Goal: Communication & Community: Answer question/provide support

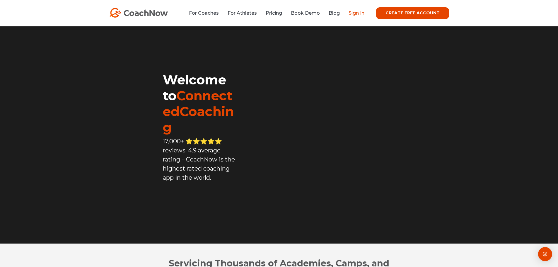
click at [355, 11] on link "Sign In" at bounding box center [356, 13] width 16 height 6
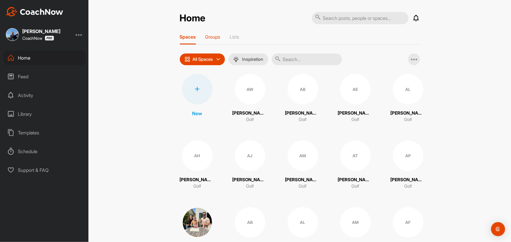
click at [215, 38] on p "Groups" at bounding box center [212, 37] width 15 height 6
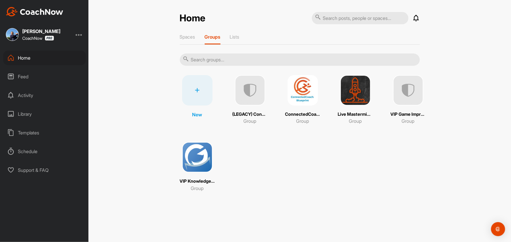
click at [196, 158] on img at bounding box center [197, 157] width 30 height 30
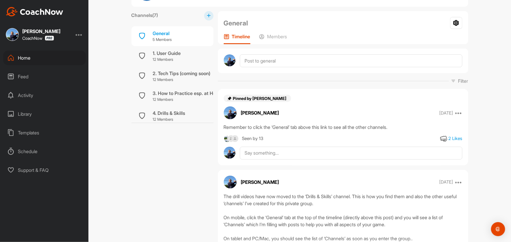
scroll to position [26, 0]
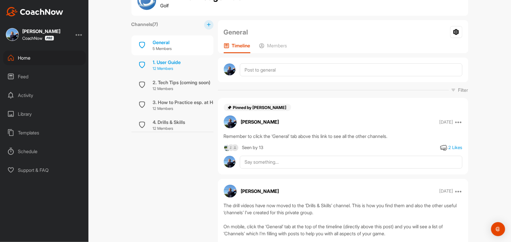
click at [163, 64] on div "1. User Guide" at bounding box center [167, 62] width 28 height 7
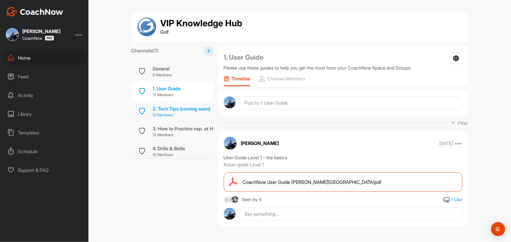
click at [172, 111] on div "2. Tech Tips (coming soon)" at bounding box center [182, 108] width 58 height 7
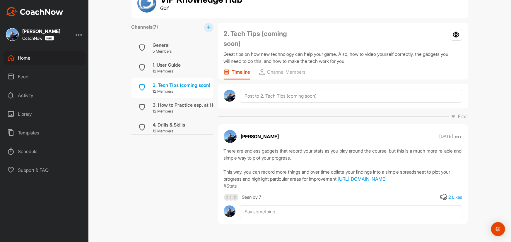
scroll to position [44, 0]
click at [338, 176] on link "[URL][DOMAIN_NAME]" at bounding box center [362, 179] width 49 height 6
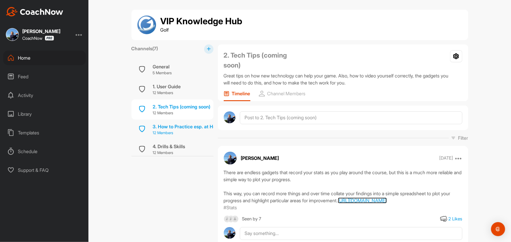
scroll to position [0, 0]
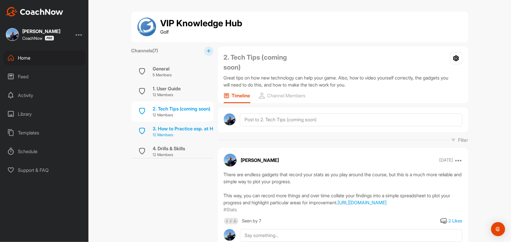
click at [166, 129] on div "3. How to Practice esp. at Home" at bounding box center [188, 128] width 70 height 7
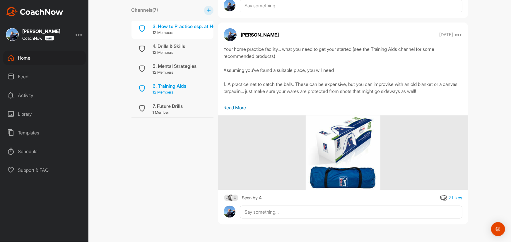
scroll to position [66, 0]
click at [168, 82] on div "6. Training Aids" at bounding box center [170, 84] width 34 height 7
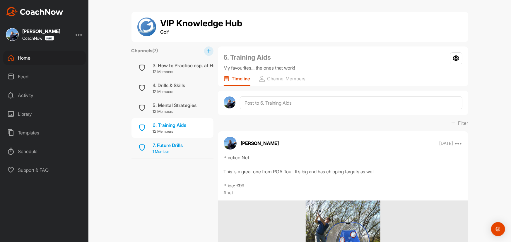
click at [164, 142] on div "7. Future Drills" at bounding box center [168, 145] width 30 height 7
click at [26, 59] on div "Home" at bounding box center [44, 58] width 83 height 15
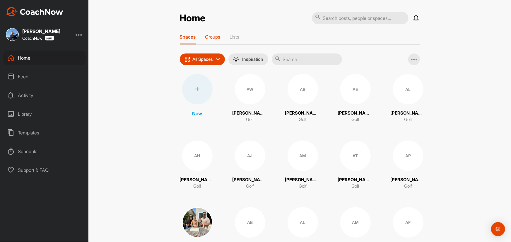
click at [212, 39] on p "Groups" at bounding box center [212, 37] width 15 height 6
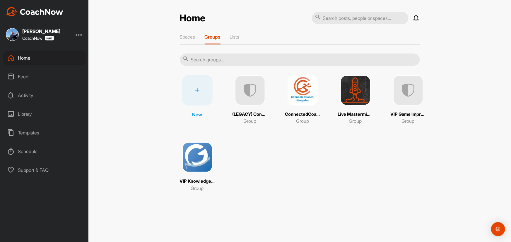
click at [248, 89] on img at bounding box center [250, 90] width 30 height 30
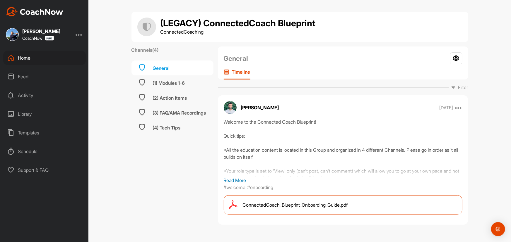
click at [27, 58] on div "Home" at bounding box center [44, 58] width 83 height 15
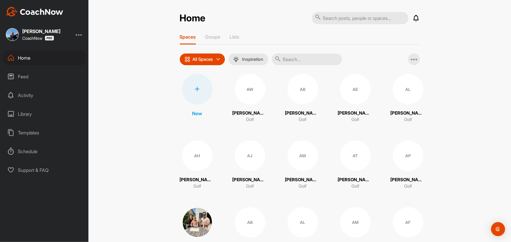
click at [220, 35] on div "Spaces Groups Lists" at bounding box center [300, 39] width 240 height 11
click at [215, 38] on p "Groups" at bounding box center [212, 37] width 15 height 6
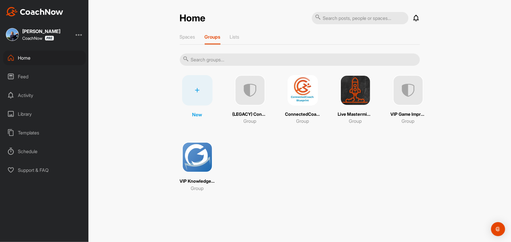
click at [303, 88] on img at bounding box center [303, 90] width 30 height 30
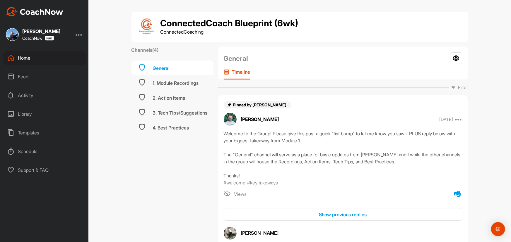
click at [24, 59] on div "Home" at bounding box center [44, 58] width 83 height 15
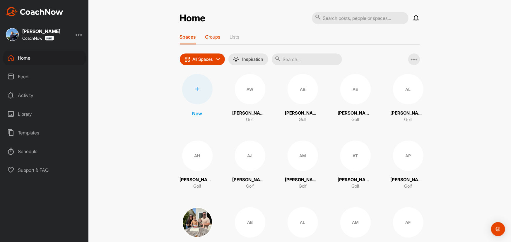
click at [210, 38] on p "Groups" at bounding box center [212, 37] width 15 height 6
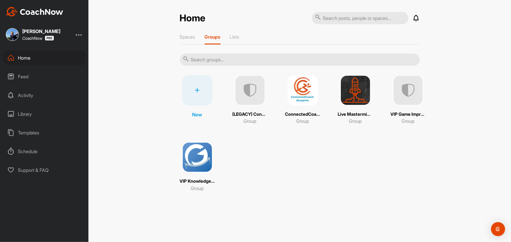
click at [409, 89] on img at bounding box center [408, 90] width 30 height 30
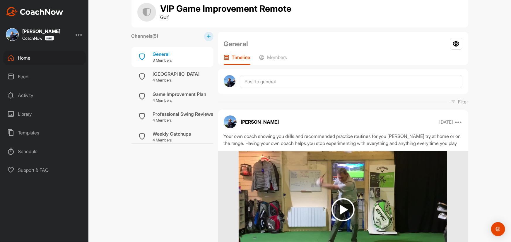
scroll to position [26, 0]
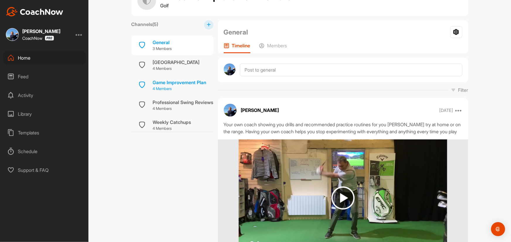
click at [172, 81] on div "Game Improvement Plan" at bounding box center [180, 82] width 54 height 7
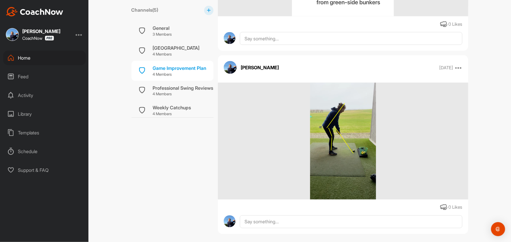
scroll to position [481, 0]
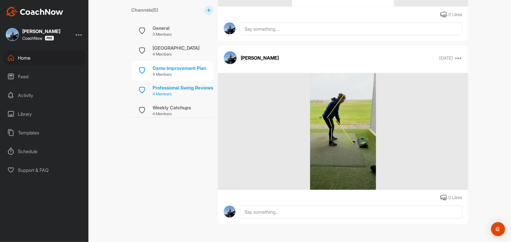
click at [179, 92] on p "4 Members" at bounding box center [183, 95] width 61 height 6
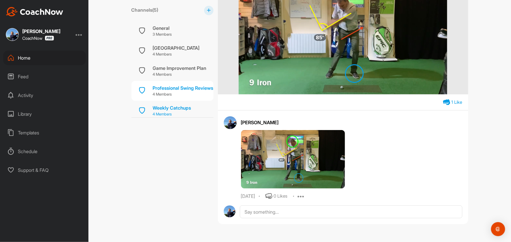
scroll to position [26, 0]
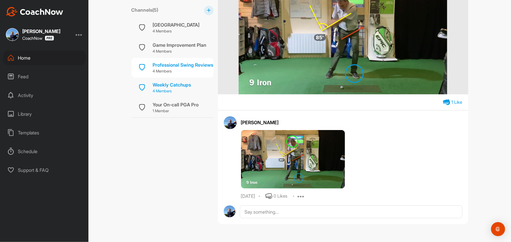
click at [170, 83] on div "Weekly Catchups" at bounding box center [172, 84] width 38 height 7
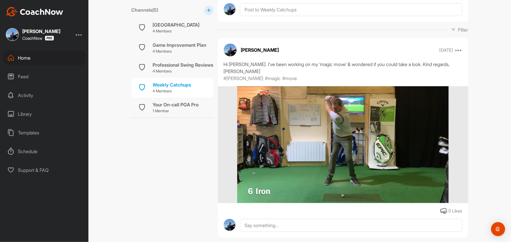
scroll to position [93, 0]
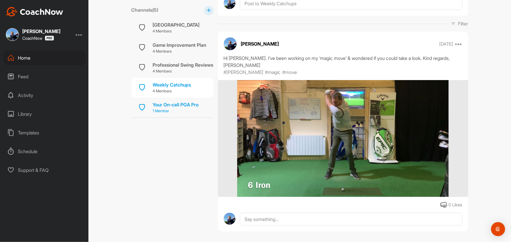
click at [156, 104] on div "Your On-call PGA Pro" at bounding box center [176, 104] width 46 height 7
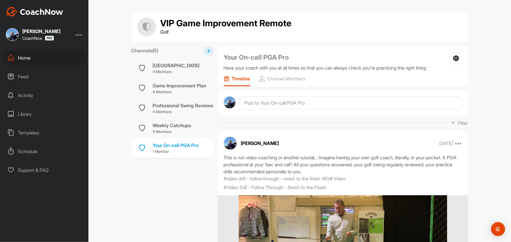
click at [29, 61] on div "Home" at bounding box center [44, 58] width 83 height 15
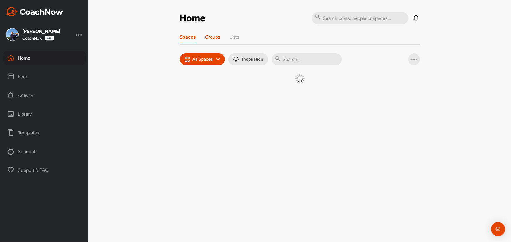
click at [216, 38] on p "Groups" at bounding box center [212, 37] width 15 height 6
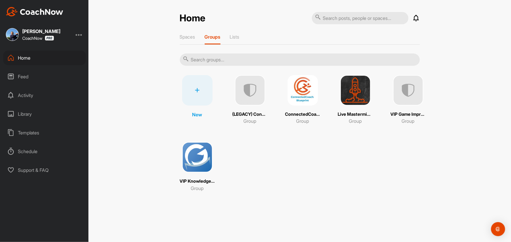
click at [196, 88] on icon at bounding box center [197, 90] width 5 height 5
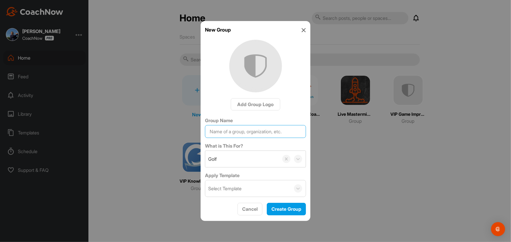
click at [237, 132] on input "Group Name" at bounding box center [255, 131] width 101 height 13
type input "Seniors Coaching Club"
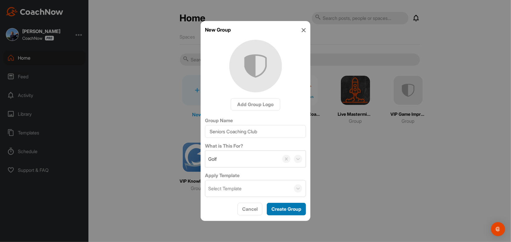
click at [284, 209] on span "Create Group" at bounding box center [286, 209] width 30 height 6
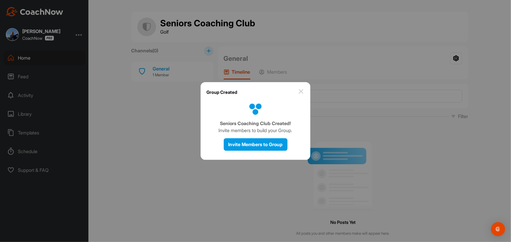
click at [302, 93] on img at bounding box center [301, 91] width 7 height 7
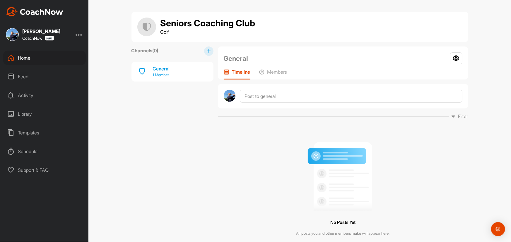
click at [176, 71] on div "General 1 Member" at bounding box center [172, 72] width 82 height 20
click at [453, 57] on icon at bounding box center [456, 58] width 12 height 12
click at [455, 58] on icon at bounding box center [456, 58] width 12 height 12
click at [27, 131] on div "Templates" at bounding box center [44, 133] width 83 height 15
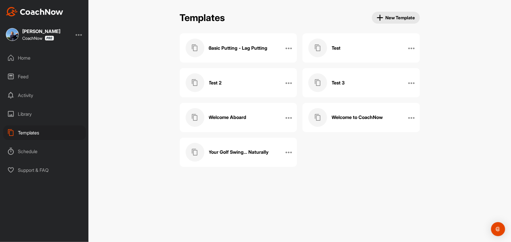
click at [226, 48] on h3 "Basic Putting - Lag Putting" at bounding box center [238, 48] width 59 height 6
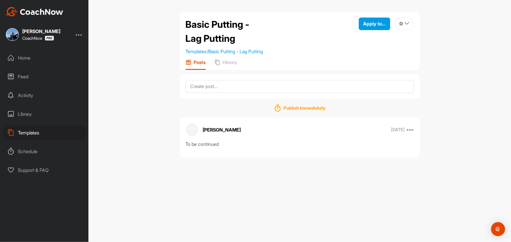
click at [30, 135] on div "Templates" at bounding box center [44, 133] width 83 height 15
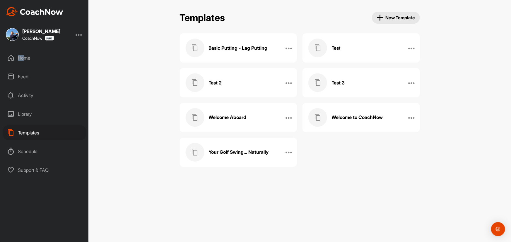
click at [25, 60] on div "Home" at bounding box center [44, 58] width 83 height 15
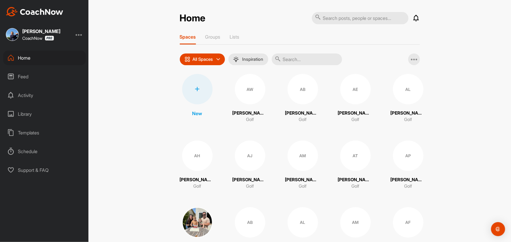
click at [195, 91] on icon at bounding box center [197, 89] width 5 height 5
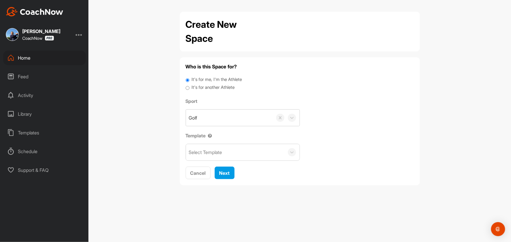
click at [187, 89] on input "It's for another Athlete" at bounding box center [188, 88] width 4 height 8
radio input "true"
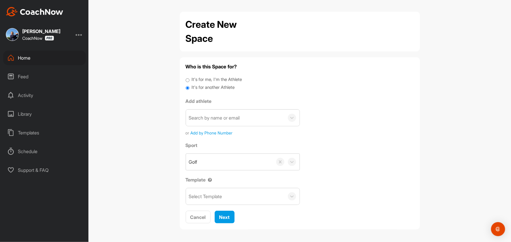
click at [206, 115] on div "Search by name or email" at bounding box center [214, 117] width 51 height 7
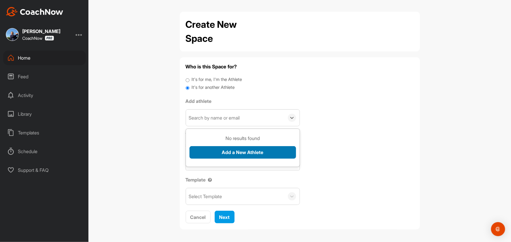
click at [232, 155] on button "Add a New Athlete" at bounding box center [242, 152] width 107 height 13
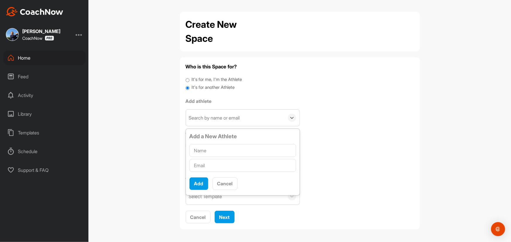
click at [224, 151] on input "text" at bounding box center [242, 150] width 107 height 13
type input "[PERSON_NAME]"
click at [231, 170] on input "text" at bounding box center [242, 165] width 107 height 13
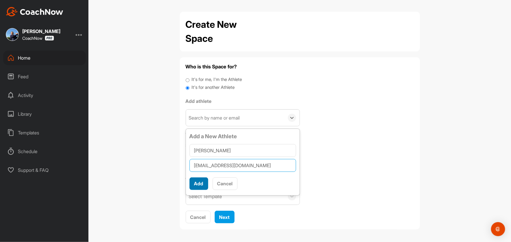
type input "[EMAIL_ADDRESS][DOMAIN_NAME]"
click at [196, 182] on button "Add" at bounding box center [198, 184] width 19 height 13
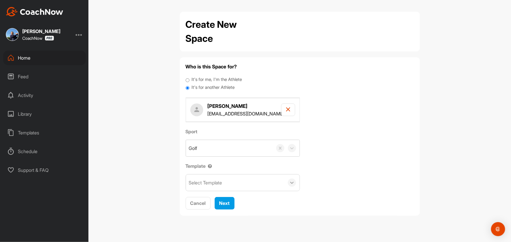
click at [291, 184] on icon at bounding box center [292, 183] width 6 height 6
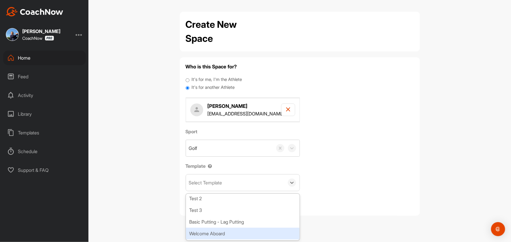
click at [220, 231] on div "Welcome Aboard" at bounding box center [243, 234] width 114 height 12
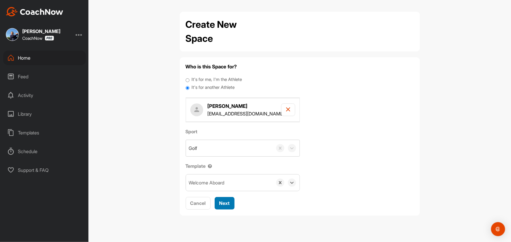
click at [225, 202] on span "Next" at bounding box center [224, 204] width 11 height 6
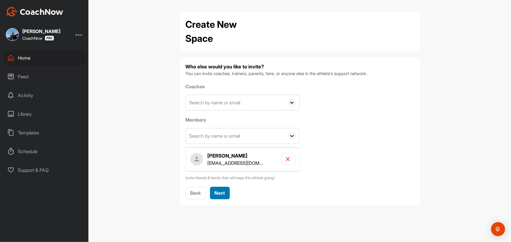
click at [221, 193] on span "Next" at bounding box center [220, 193] width 11 height 6
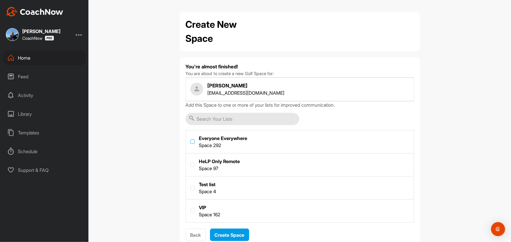
click at [190, 142] on label at bounding box center [192, 142] width 4 height 4
click at [190, 140] on input "checkbox" at bounding box center [190, 140] width 0 height 0
checkbox input "true"
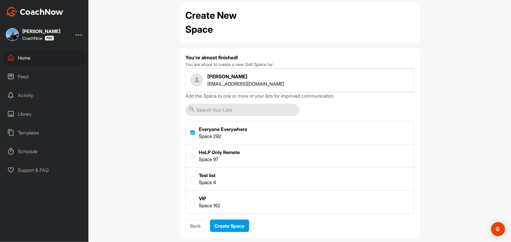
scroll to position [18, 0]
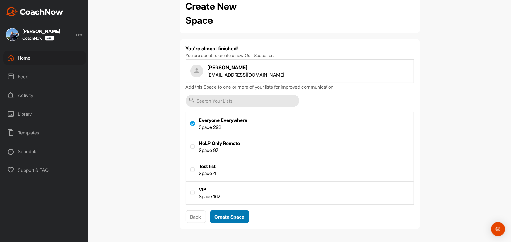
click at [227, 216] on span "Create Space" at bounding box center [230, 217] width 30 height 6
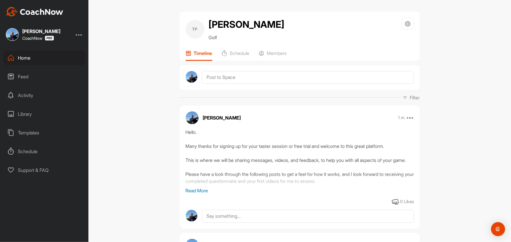
click at [29, 59] on div "Home" at bounding box center [44, 58] width 83 height 15
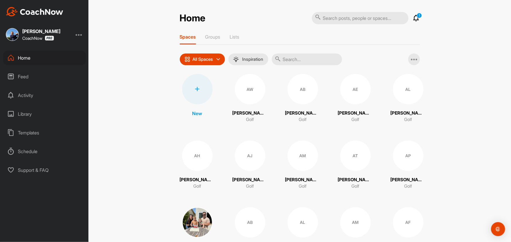
click at [305, 59] on input "text" at bounding box center [307, 60] width 70 height 12
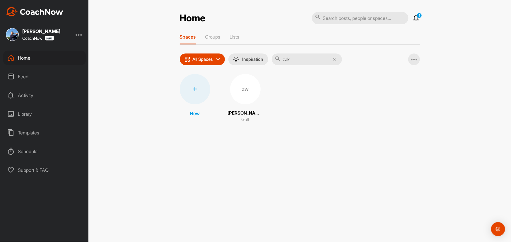
type input "zak"
click at [243, 88] on div "ZW" at bounding box center [245, 89] width 30 height 30
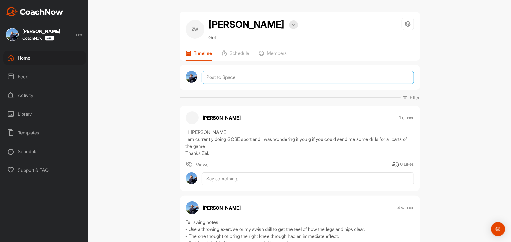
click at [243, 77] on textarea at bounding box center [308, 77] width 212 height 13
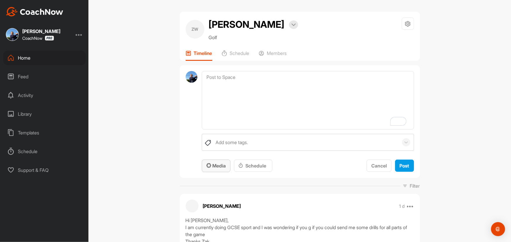
click at [214, 166] on span "Media" at bounding box center [215, 166] width 19 height 6
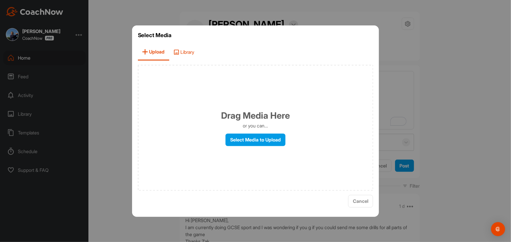
click at [187, 51] on span "Library" at bounding box center [184, 52] width 30 height 17
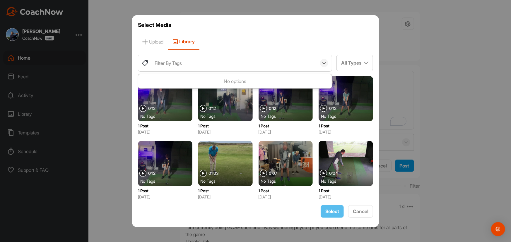
click at [174, 63] on div "Filter By Tags" at bounding box center [168, 63] width 27 height 7
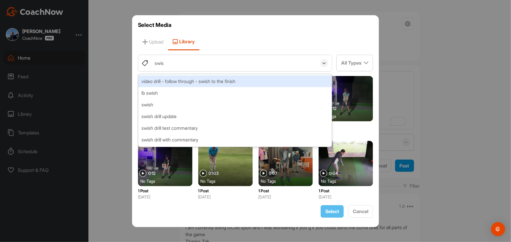
type input "swish"
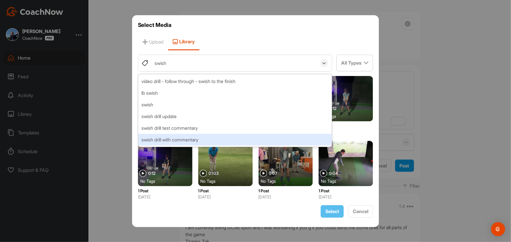
click at [172, 142] on div "swish drill with commentary" at bounding box center [235, 140] width 194 height 12
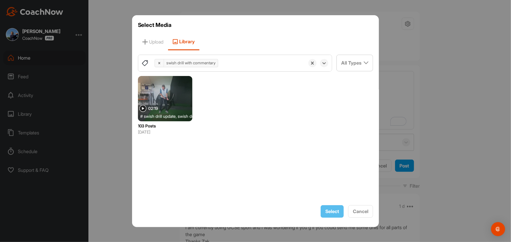
click at [161, 98] on div at bounding box center [165, 98] width 54 height 45
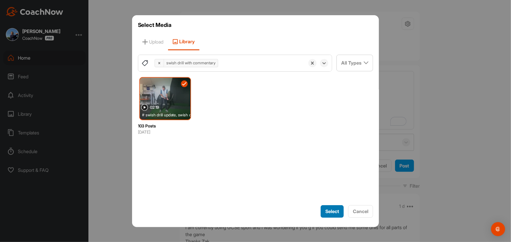
click at [328, 211] on span "Select" at bounding box center [332, 212] width 14 height 6
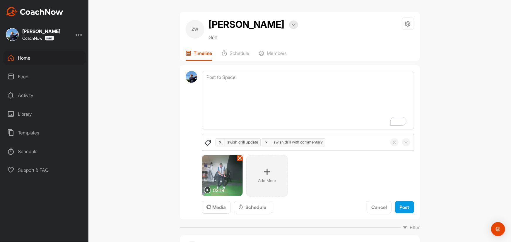
click at [266, 172] on icon at bounding box center [267, 172] width 7 height 7
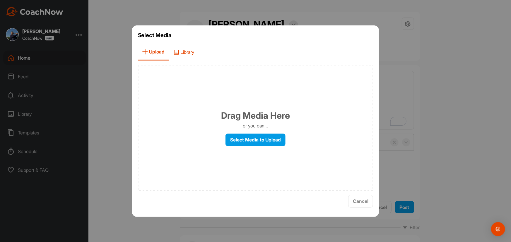
click at [188, 52] on span "Library" at bounding box center [184, 52] width 30 height 17
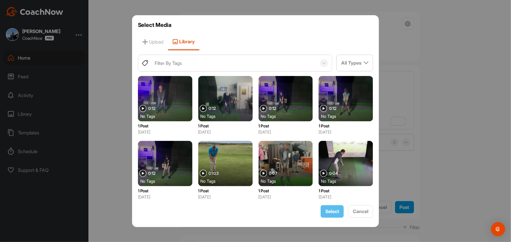
click at [175, 64] on div "Filter By Tags" at bounding box center [168, 63] width 27 height 7
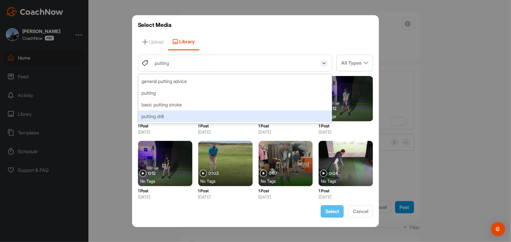
type input "putting"
click at [223, 162] on div at bounding box center [225, 163] width 54 height 45
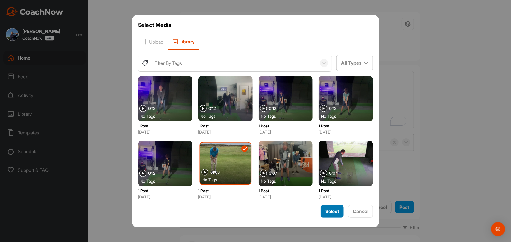
click at [332, 212] on span "Select" at bounding box center [332, 212] width 14 height 6
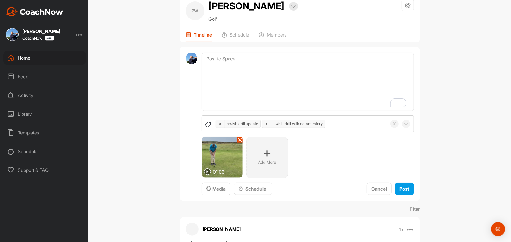
scroll to position [26, 0]
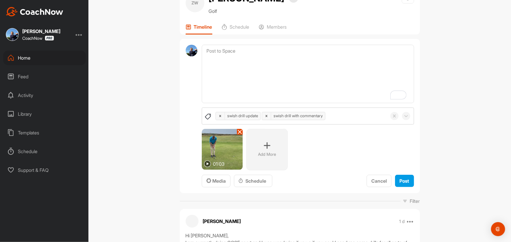
click at [264, 146] on icon at bounding box center [267, 145] width 7 height 7
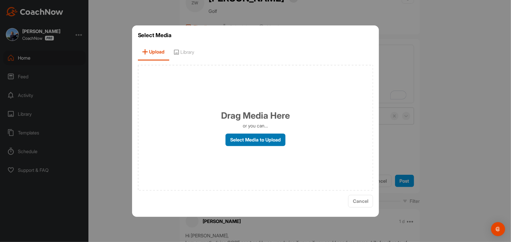
click at [263, 140] on label "Select Media to Upload" at bounding box center [255, 140] width 60 height 13
click at [0, 0] on input "Select Media to Upload" at bounding box center [0, 0] width 0 height 0
click at [182, 50] on span "Library" at bounding box center [184, 52] width 30 height 17
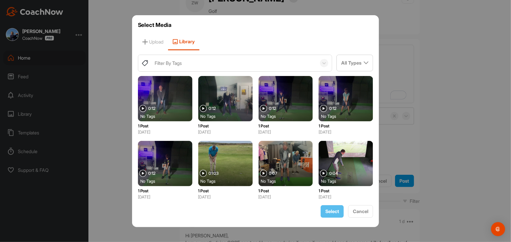
click at [192, 63] on div "Filter By Tags" at bounding box center [234, 63] width 165 height 16
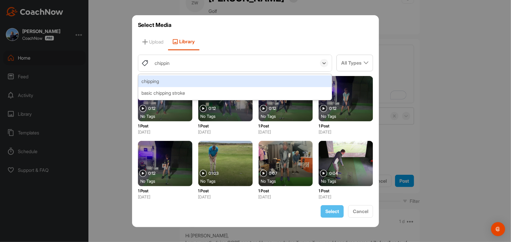
type input "chipping"
click at [162, 81] on div "chipping" at bounding box center [235, 82] width 194 height 12
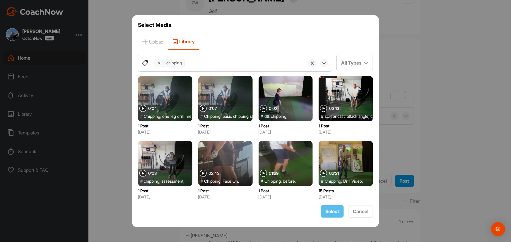
click at [158, 64] on icon at bounding box center [159, 63] width 4 height 4
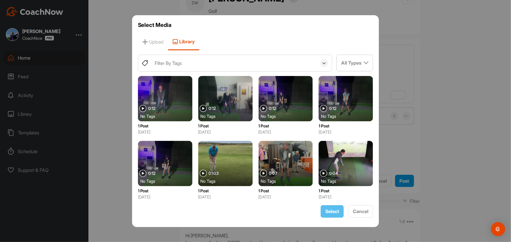
click at [160, 63] on div "Filter By Tags" at bounding box center [168, 63] width 27 height 7
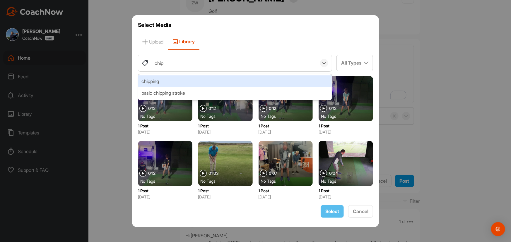
type input "chipp"
click at [160, 82] on div "chipping" at bounding box center [235, 82] width 194 height 12
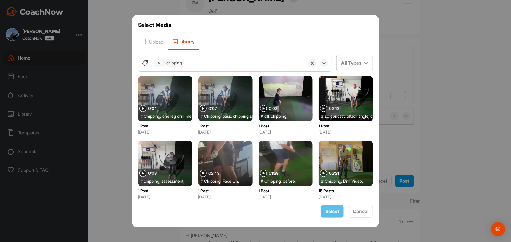
click at [168, 94] on div at bounding box center [165, 98] width 54 height 45
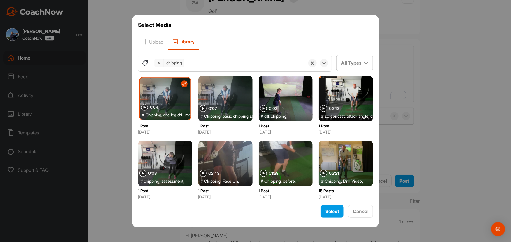
click at [234, 95] on div at bounding box center [225, 98] width 54 height 45
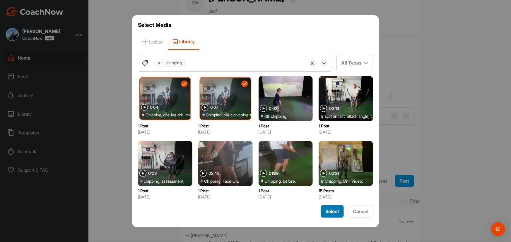
click at [329, 211] on span "Select" at bounding box center [332, 212] width 14 height 6
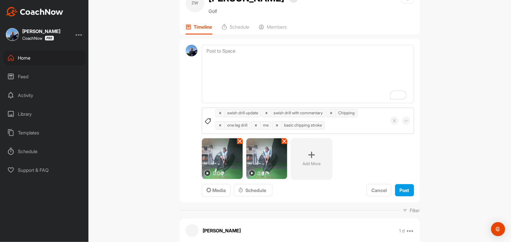
click at [309, 153] on icon at bounding box center [311, 155] width 7 height 7
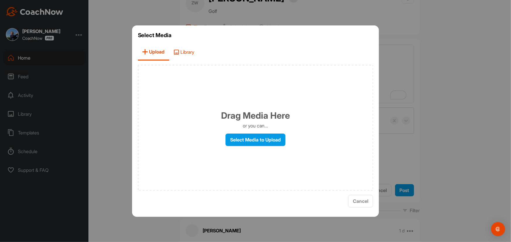
click at [187, 53] on span "Library" at bounding box center [184, 52] width 30 height 17
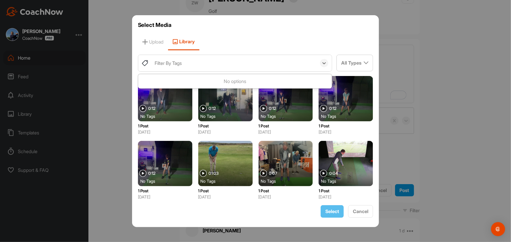
click at [181, 64] on div "Filter By Tags" at bounding box center [168, 63] width 27 height 7
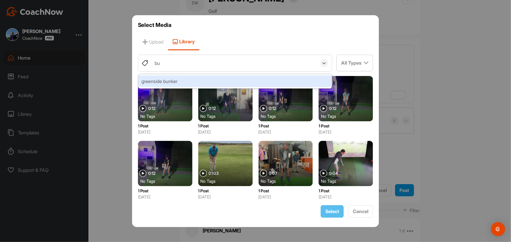
type input "b"
type input "start"
click at [181, 80] on div "video drill - follow through - start from finish" at bounding box center [235, 82] width 194 height 12
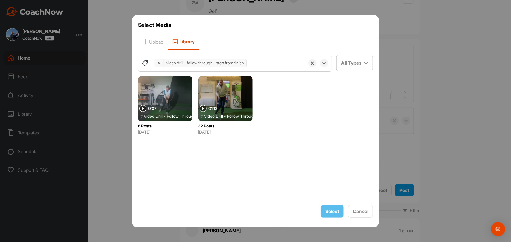
click at [158, 97] on div at bounding box center [165, 98] width 54 height 45
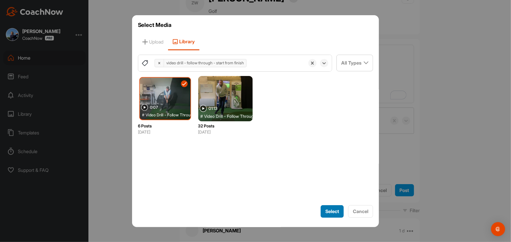
click at [331, 211] on span "Select" at bounding box center [332, 212] width 14 height 6
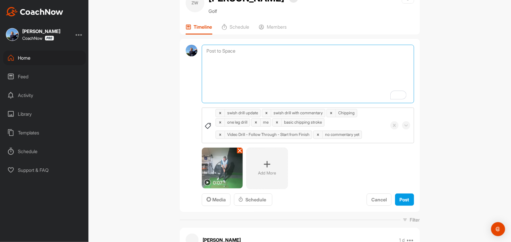
click at [233, 48] on textarea "To enrich screen reader interactions, please activate Accessibility in Grammarl…" at bounding box center [308, 74] width 212 height 59
type textarea "Here you go Zak I've also sent you a template with a few more drills and also e…"
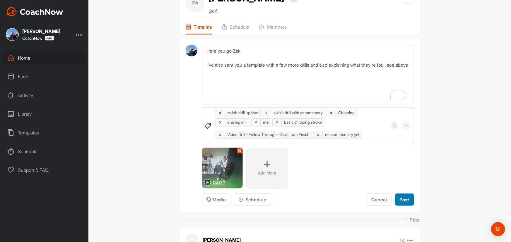
click at [403, 200] on span "Post" at bounding box center [405, 200] width 10 height 6
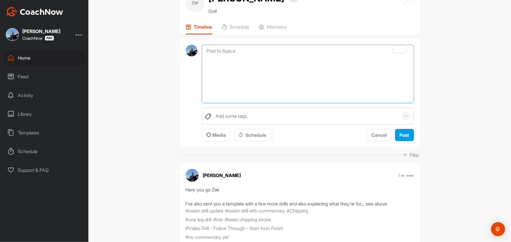
click at [231, 52] on textarea "To enrich screen reader interactions, please activate Accessibility in Grammarl…" at bounding box center [308, 74] width 212 height 59
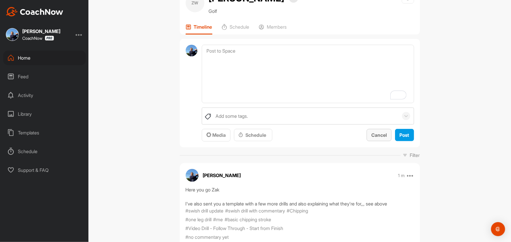
click at [381, 134] on span "Cancel" at bounding box center [379, 135] width 16 height 6
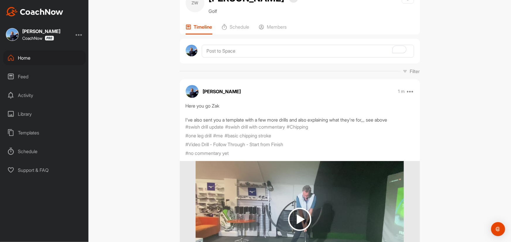
click at [33, 136] on div "Templates" at bounding box center [44, 133] width 83 height 15
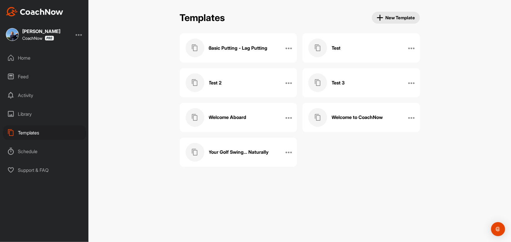
click at [238, 151] on h3 "Your Golf Swing... Naturally" at bounding box center [239, 152] width 60 height 6
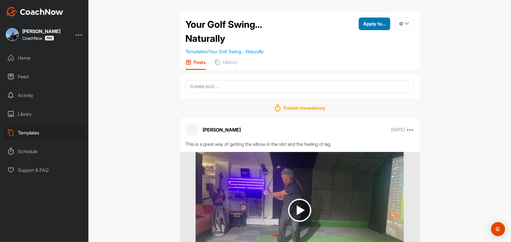
click at [379, 22] on span "Apply to..." at bounding box center [374, 24] width 22 height 6
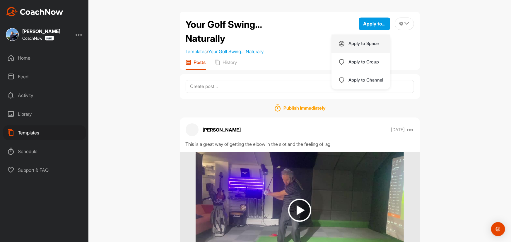
click at [365, 44] on p "Apply to Space" at bounding box center [364, 43] width 30 height 5
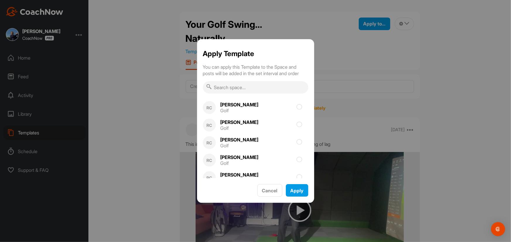
click at [252, 89] on input "text" at bounding box center [255, 87] width 105 height 12
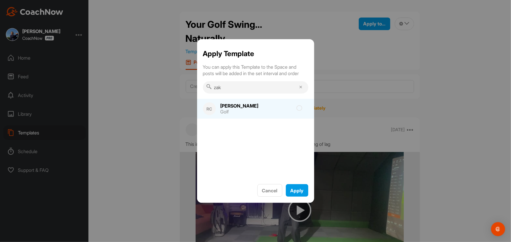
type input "zak"
click at [242, 108] on div "[PERSON_NAME] Golf" at bounding box center [240, 109] width 49 height 18
checkbox input "true"
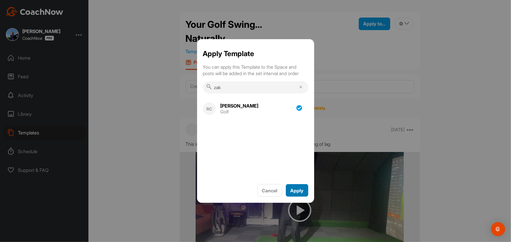
click at [298, 194] on div "Apply" at bounding box center [296, 190] width 13 height 7
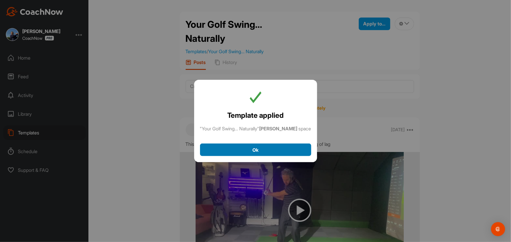
click at [253, 149] on span "Ok" at bounding box center [255, 150] width 6 height 6
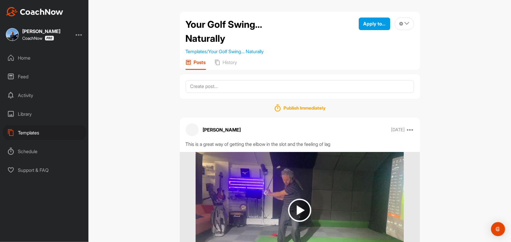
click at [30, 59] on div "Home" at bounding box center [44, 58] width 83 height 15
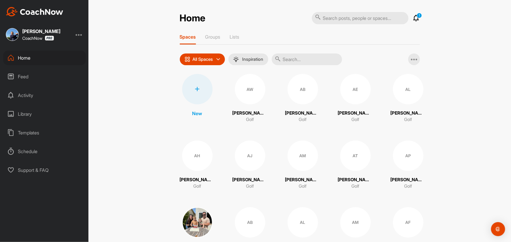
click at [316, 59] on input "text" at bounding box center [307, 60] width 70 height 12
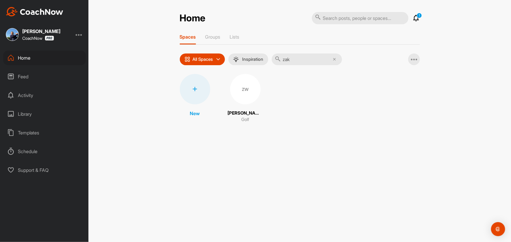
type input "zak"
click at [241, 88] on div "ZW" at bounding box center [245, 89] width 30 height 30
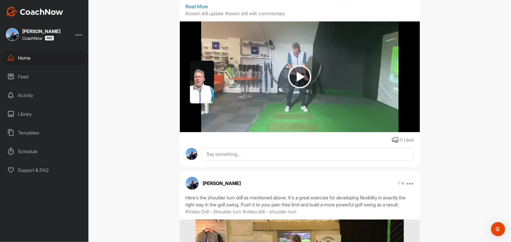
scroll to position [879, 0]
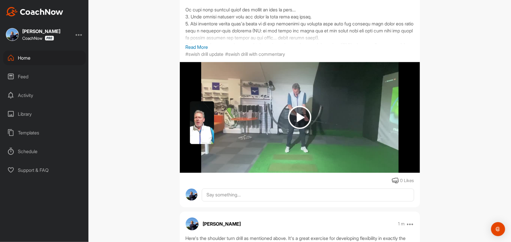
click at [201, 45] on p "Read More" at bounding box center [300, 47] width 228 height 7
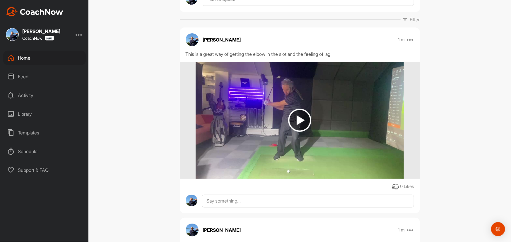
scroll to position [0, 0]
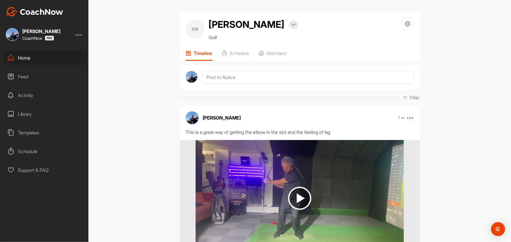
click at [410, 118] on icon at bounding box center [410, 117] width 7 height 7
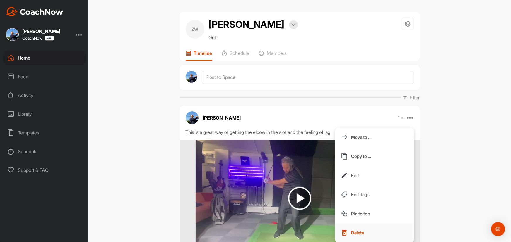
click at [358, 235] on p "Delete" at bounding box center [357, 233] width 13 height 6
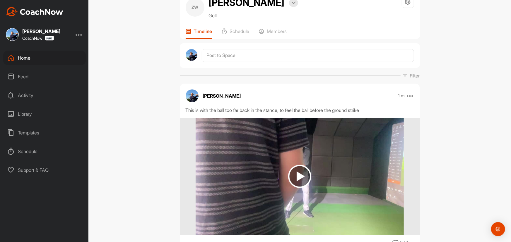
scroll to position [80, 0]
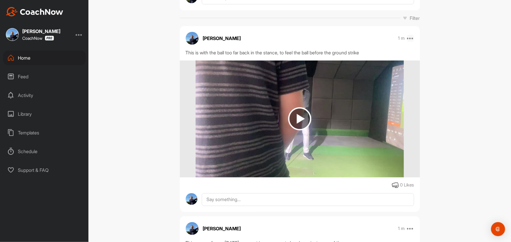
click at [410, 36] on icon at bounding box center [410, 38] width 7 height 7
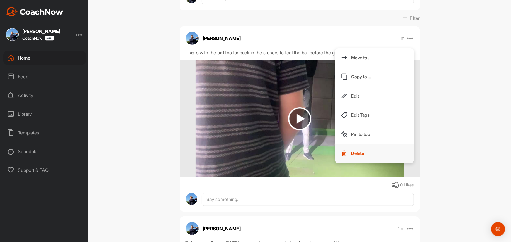
click at [357, 152] on p "Delete" at bounding box center [357, 154] width 13 height 6
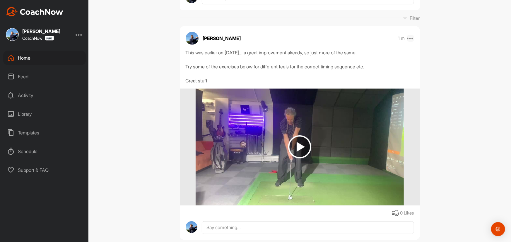
click at [410, 36] on icon at bounding box center [410, 38] width 7 height 7
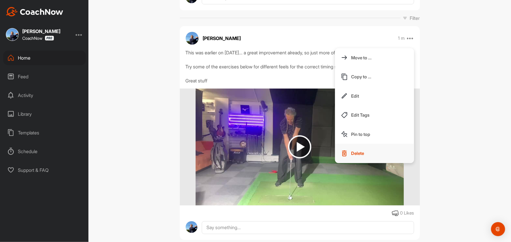
click at [356, 151] on p "Delete" at bounding box center [357, 154] width 13 height 6
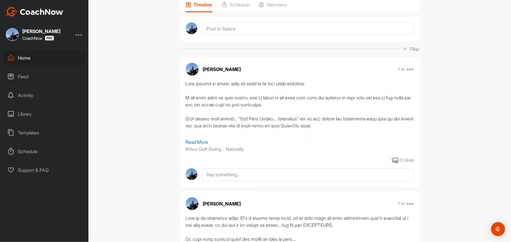
scroll to position [0, 0]
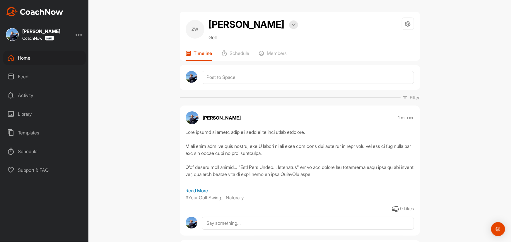
click at [28, 133] on div "Templates" at bounding box center [44, 133] width 83 height 15
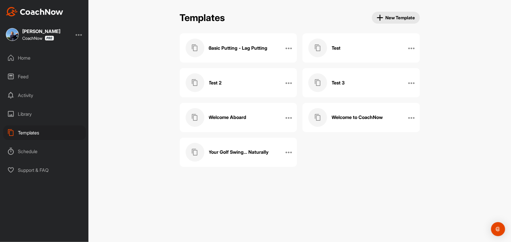
click at [236, 151] on h3 "Your Golf Swing... Naturally" at bounding box center [239, 152] width 60 height 6
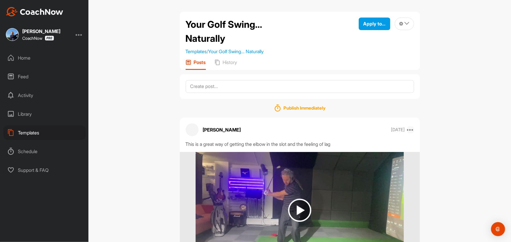
click at [409, 134] on icon at bounding box center [410, 130] width 7 height 7
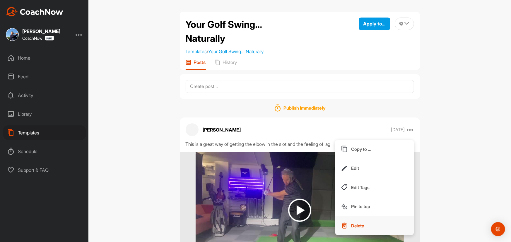
click at [360, 229] on p "Delete" at bounding box center [357, 226] width 13 height 6
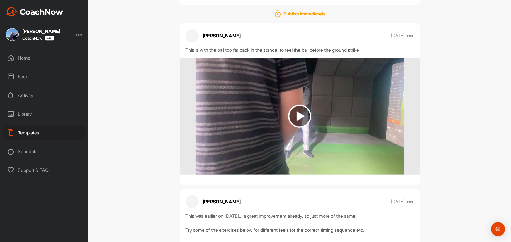
scroll to position [106, 0]
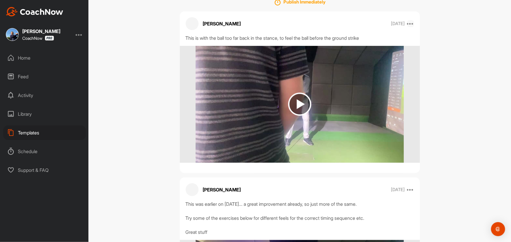
click at [410, 27] on icon at bounding box center [410, 23] width 7 height 7
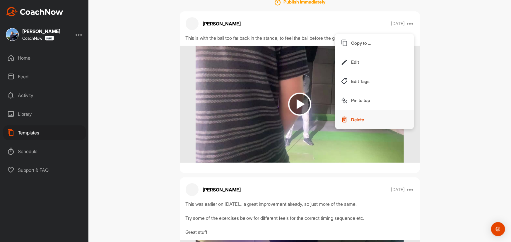
click at [354, 123] on p "Delete" at bounding box center [357, 120] width 13 height 6
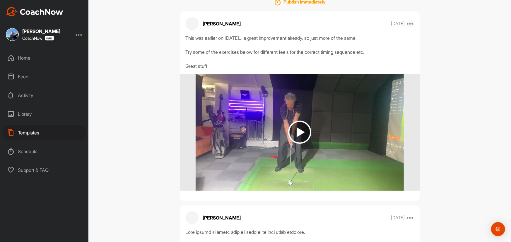
click at [411, 27] on icon at bounding box center [410, 23] width 7 height 7
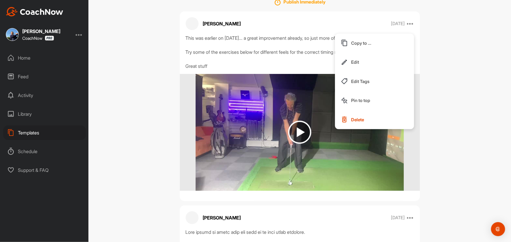
click at [354, 123] on p "Delete" at bounding box center [357, 120] width 13 height 6
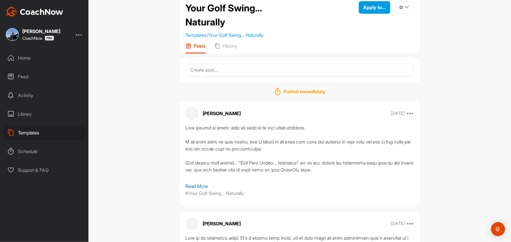
scroll to position [0, 0]
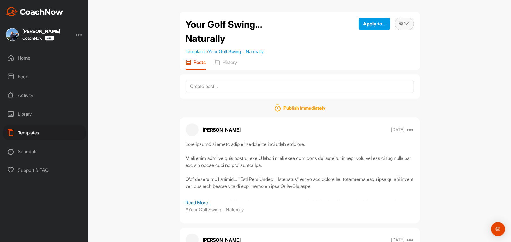
click at [405, 24] on icon at bounding box center [407, 23] width 5 height 5
click at [429, 59] on div "Your Golf Swing... Naturally Templates / Your Golf Swing... Naturally Apply to.…" at bounding box center [299, 121] width 423 height 242
click at [372, 25] on span "Apply to..." at bounding box center [374, 24] width 22 height 6
click at [442, 71] on div "Your Golf Swing... Naturally Templates / Your Golf Swing... Naturally Apply to.…" at bounding box center [299, 121] width 423 height 242
click at [25, 59] on div "Home" at bounding box center [44, 58] width 83 height 15
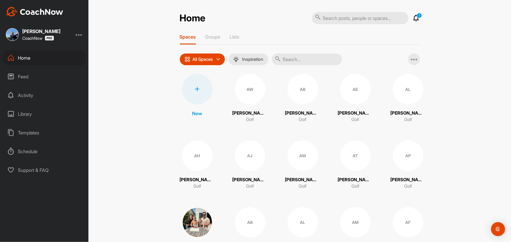
click at [34, 134] on div "Templates" at bounding box center [44, 133] width 83 height 15
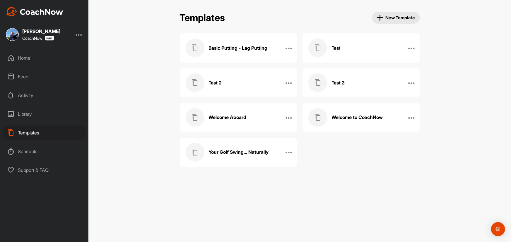
click at [252, 150] on h3 "Your Golf Swing... Naturally" at bounding box center [239, 152] width 60 height 6
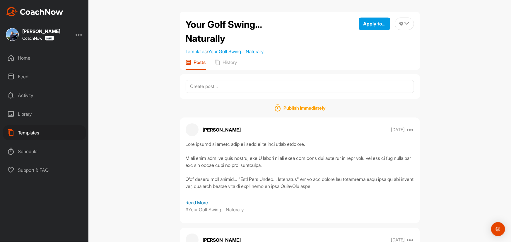
click at [23, 59] on div "Home" at bounding box center [44, 58] width 83 height 15
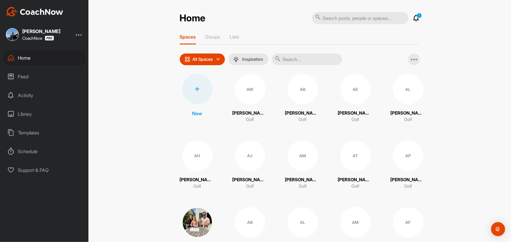
click at [298, 61] on input "text" at bounding box center [307, 60] width 70 height 12
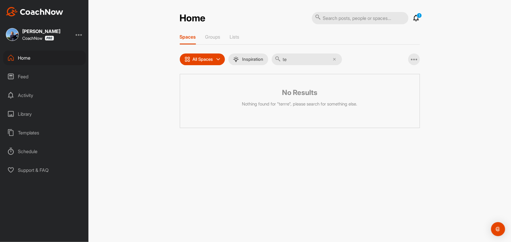
type input "t"
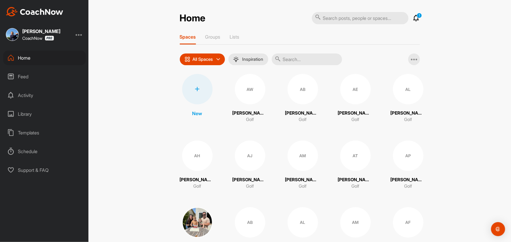
click at [298, 61] on input "text" at bounding box center [307, 60] width 70 height 12
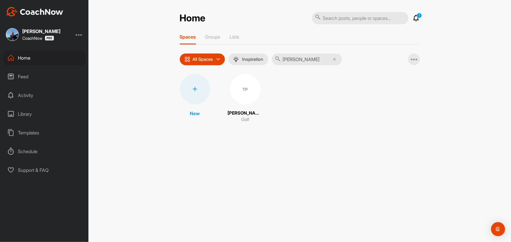
type input "[PERSON_NAME]"
click at [245, 88] on div "TP" at bounding box center [245, 89] width 30 height 30
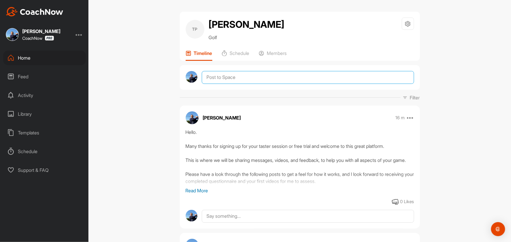
click at [249, 80] on textarea at bounding box center [308, 77] width 212 height 13
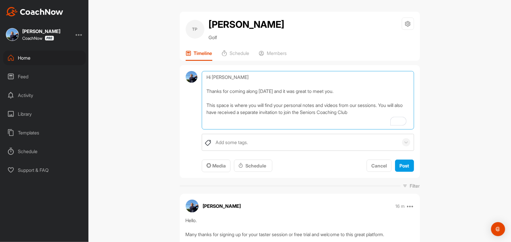
click at [316, 112] on textarea "Hi [PERSON_NAME] Thanks for coming along [DATE] and it was great to meet you. T…" at bounding box center [308, 100] width 212 height 59
click at [369, 114] on textarea "Hi [PERSON_NAME] Thanks for coming along [DATE] and it was great to meet you. T…" at bounding box center [308, 100] width 212 height 59
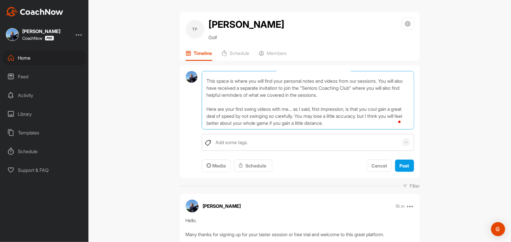
scroll to position [35, 0]
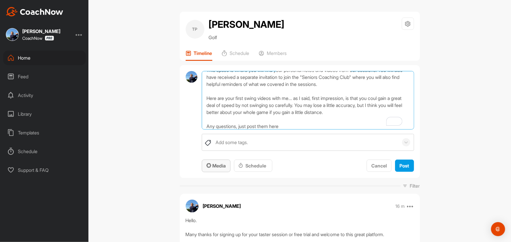
type textarea "Hi [PERSON_NAME] Thanks for coming along [DATE] and it was great to meet you. T…"
click at [214, 164] on span "Media" at bounding box center [215, 166] width 19 height 6
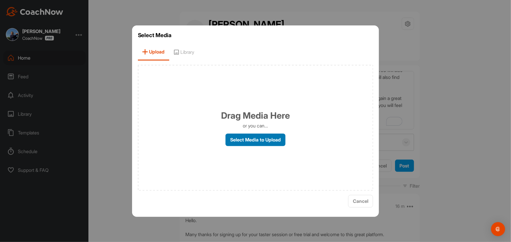
click at [260, 141] on label "Select Media to Upload" at bounding box center [255, 140] width 60 height 13
click at [0, 0] on input "Select Media to Upload" at bounding box center [0, 0] width 0 height 0
click at [249, 137] on label "Select Media to Upload" at bounding box center [255, 140] width 60 height 13
click at [0, 0] on input "Select Media to Upload" at bounding box center [0, 0] width 0 height 0
